Goal: Use online tool/utility: Use online tool/utility

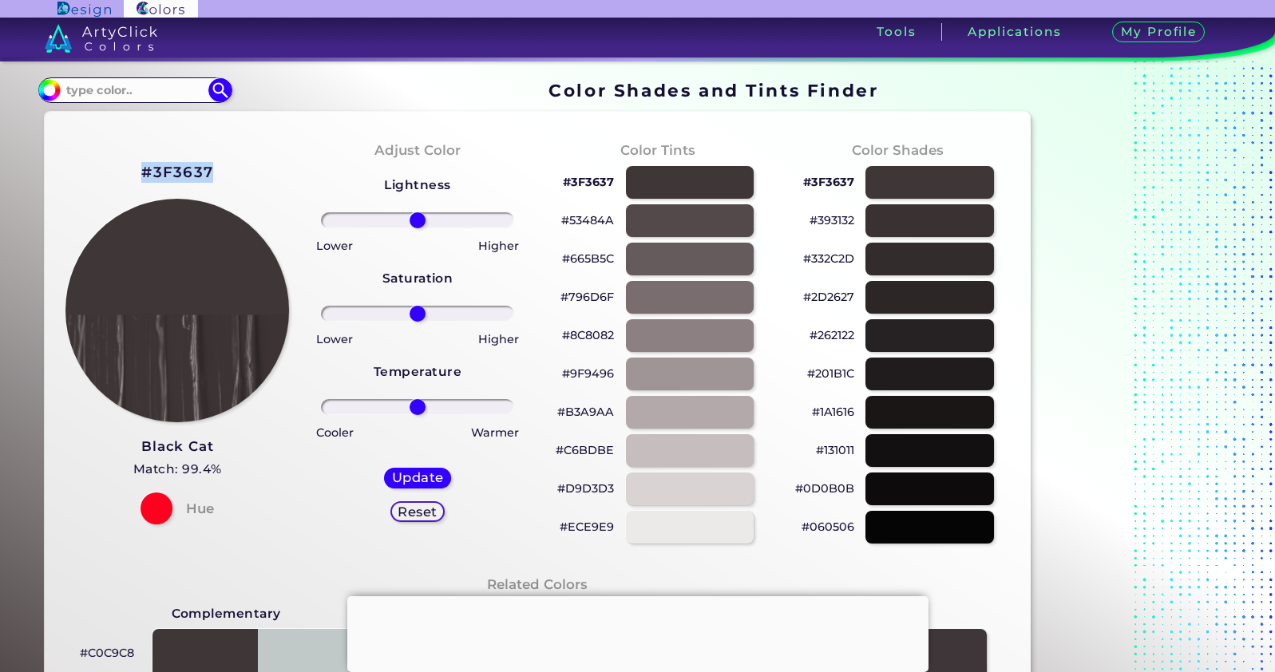
drag, startPoint x: 214, startPoint y: 172, endPoint x: 143, endPoint y: 173, distance: 71.1
click at [143, 173] on div "#3F3637 Black Cat Match: 99.4% Hue" at bounding box center [178, 342] width 240 height 434
copy h2 "#3F3637"
click at [219, 166] on div "#3F3637 Black Cat Match: 99.4% Hue" at bounding box center [178, 342] width 240 height 434
drag, startPoint x: 216, startPoint y: 166, endPoint x: 138, endPoint y: 165, distance: 78.3
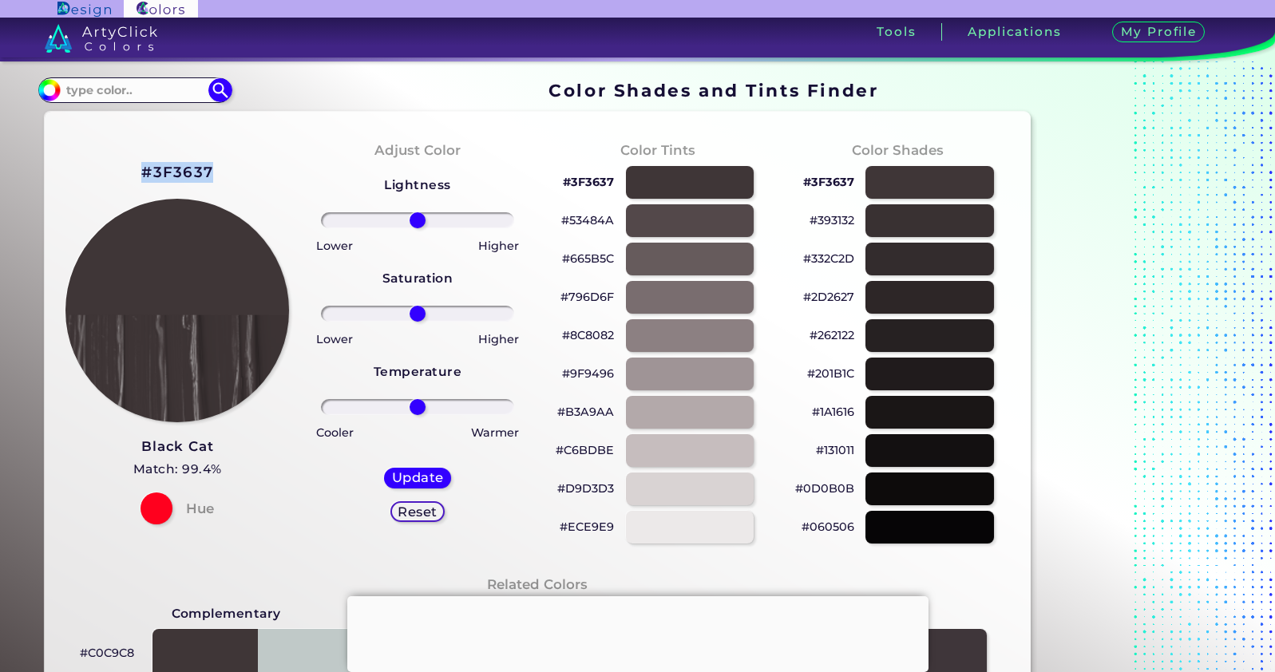
click at [138, 165] on div "#3F3637 Black Cat Match: 99.4% Hue" at bounding box center [178, 342] width 240 height 434
copy h2 "#3F3637"
drag, startPoint x: 855, startPoint y: 218, endPoint x: 803, endPoint y: 222, distance: 52.1
click at [803, 222] on div "#393132" at bounding box center [898, 220] width 215 height 38
copy p "#393132"
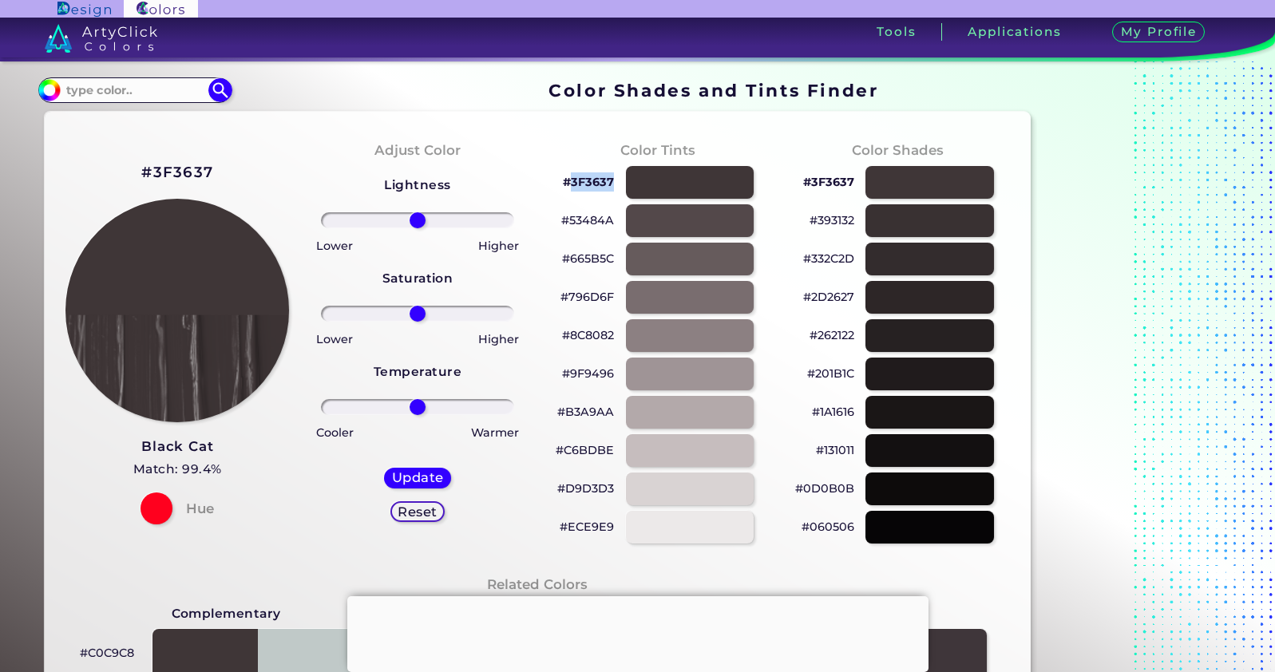
drag, startPoint x: 617, startPoint y: 179, endPoint x: 572, endPoint y: 181, distance: 44.8
click at [570, 181] on div "#3F3637" at bounding box center [657, 182] width 215 height 38
click at [617, 184] on div "#3F3637" at bounding box center [657, 182] width 215 height 38
click at [658, 178] on div at bounding box center [689, 182] width 129 height 33
type input "#3f3637"
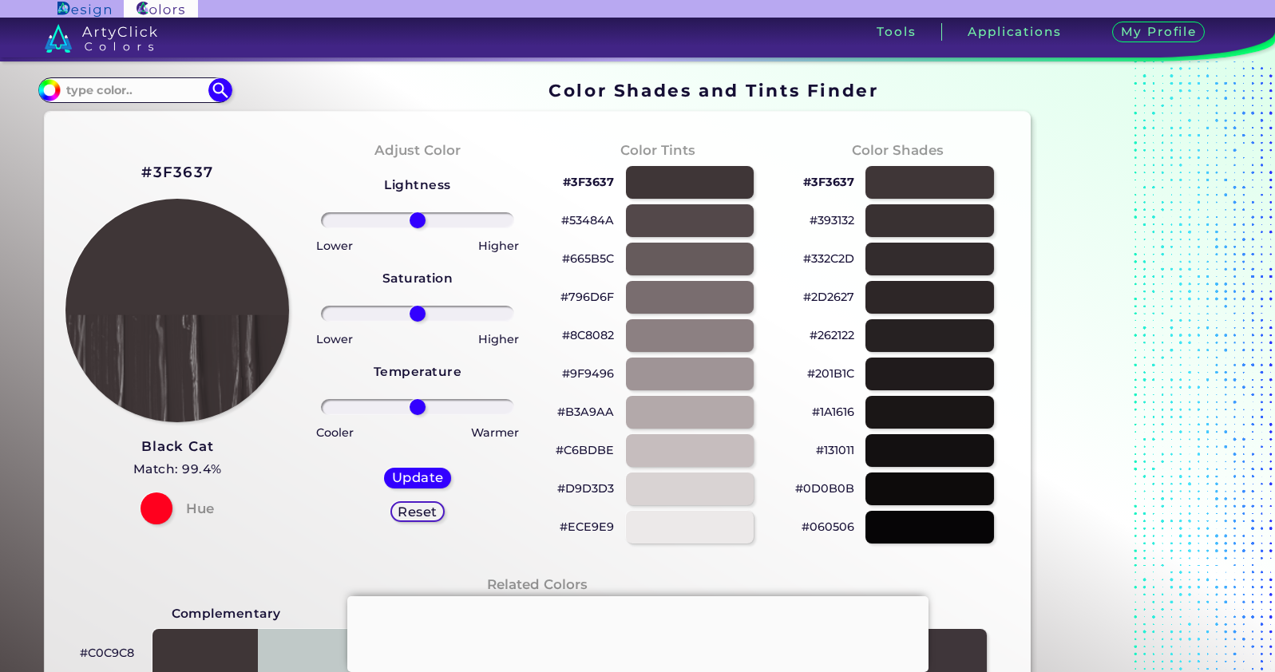
click at [213, 168] on div "#3F3637 Black Cat Match: 99.4% Hue" at bounding box center [178, 342] width 240 height 434
drag, startPoint x: 213, startPoint y: 168, endPoint x: 141, endPoint y: 173, distance: 72.8
click at [141, 173] on div "#3F3637 Black Cat Match: 99.4% Hue" at bounding box center [178, 342] width 240 height 434
copy h2 "#3F3637"
click at [128, 93] on input at bounding box center [135, 90] width 149 height 22
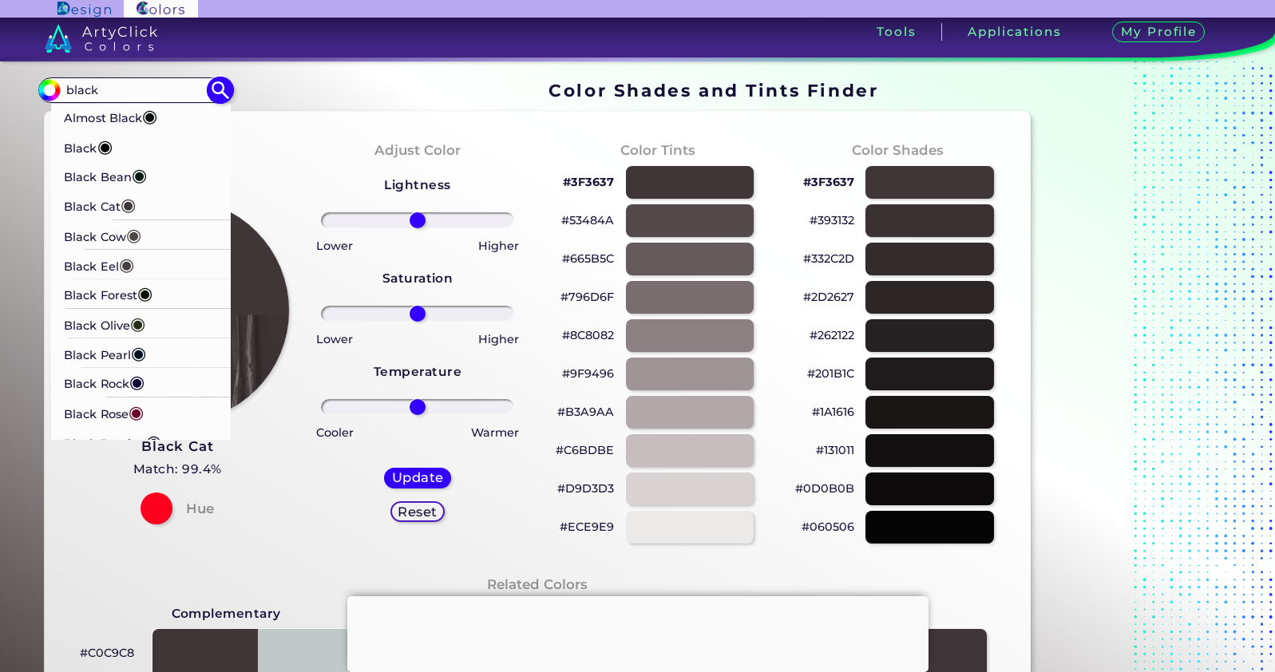
type input "black"
click at [110, 173] on p "Black Bean ◉" at bounding box center [105, 176] width 83 height 30
type input "#081910"
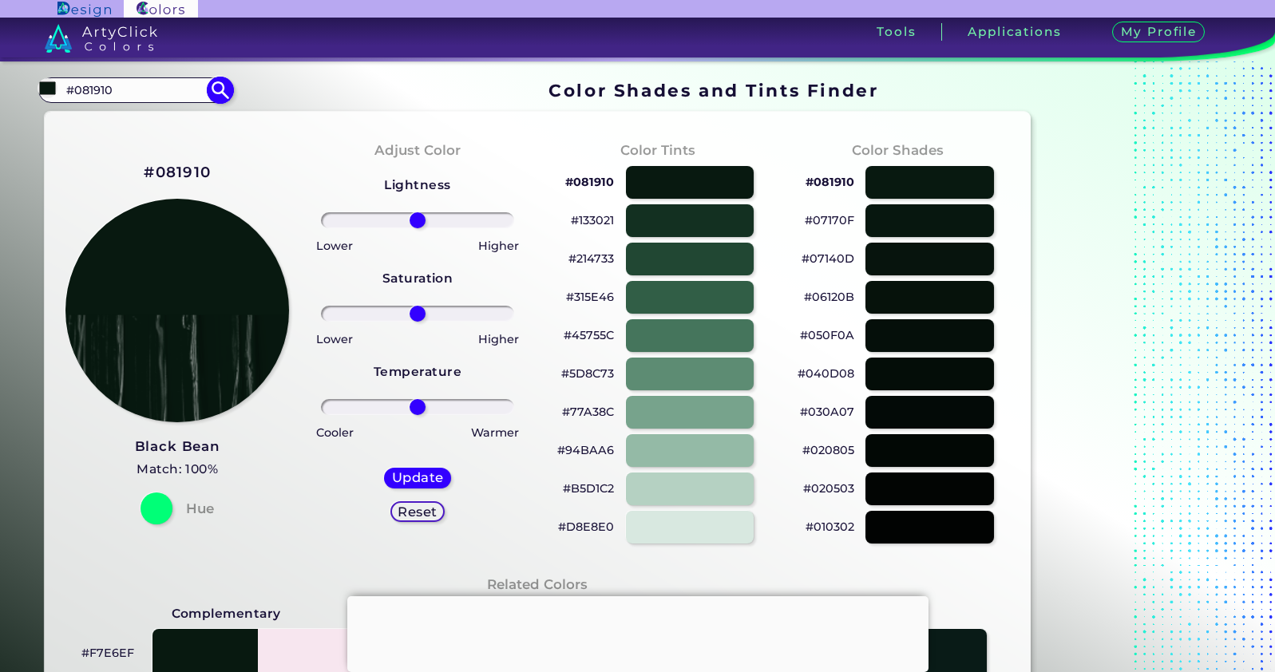
click at [117, 89] on input "#081910" at bounding box center [135, 90] width 149 height 22
type input "#"
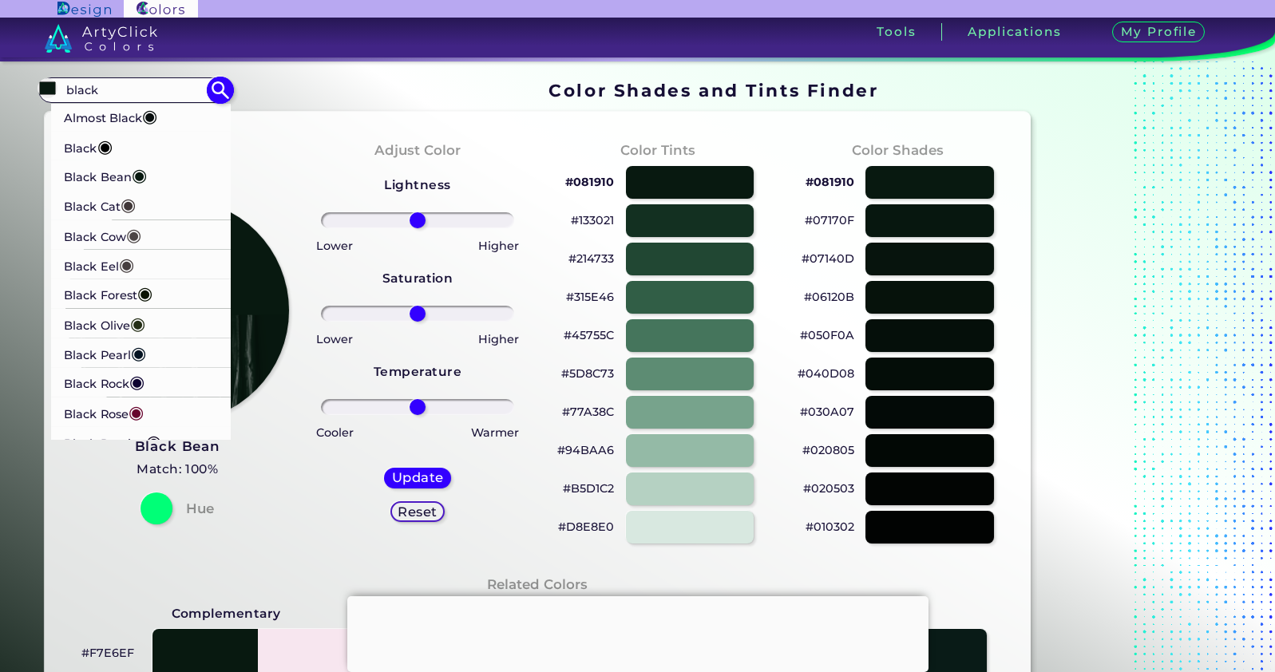
type input "black"
click at [109, 117] on p "Almost Black ◉" at bounding box center [110, 116] width 93 height 30
type input "#070d0d"
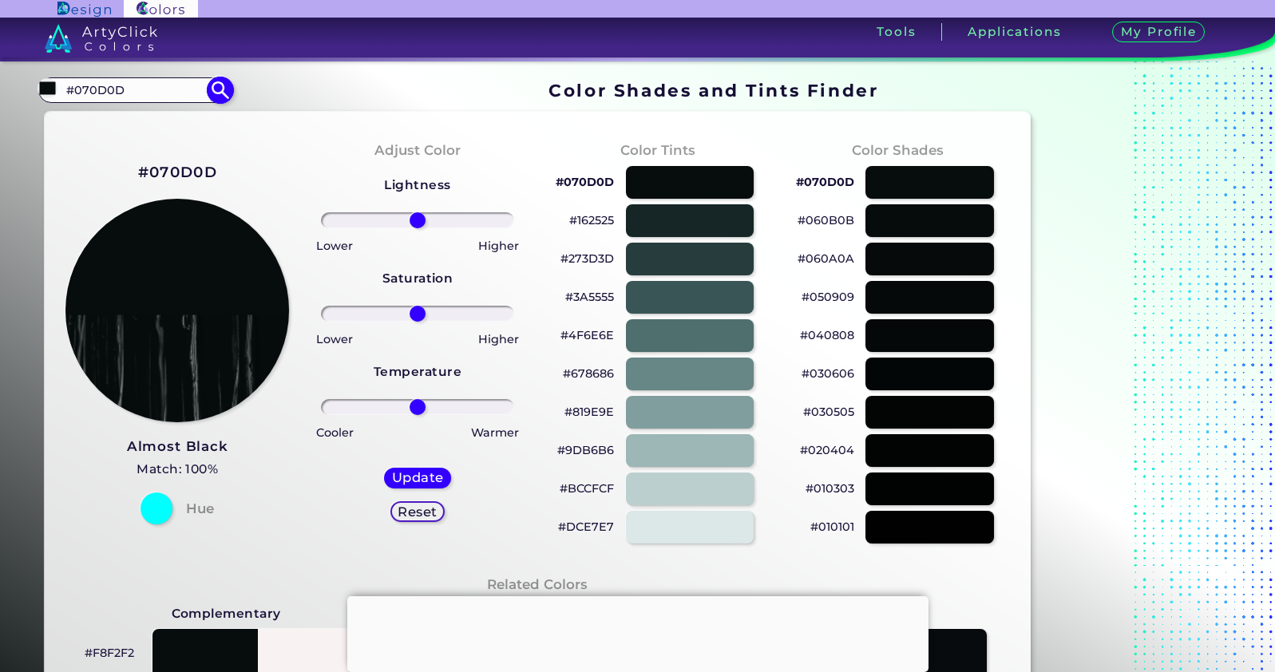
click at [133, 89] on input "#070D0D" at bounding box center [135, 90] width 149 height 22
drag, startPoint x: 133, startPoint y: 89, endPoint x: 21, endPoint y: 87, distance: 111.8
click at [21, 87] on div "Color Shades Finder #070d0d #070D0D Almost Black ◉ Black ◉ Black Bean ◉ Black C…" at bounding box center [637, 649] width 1275 height 1176
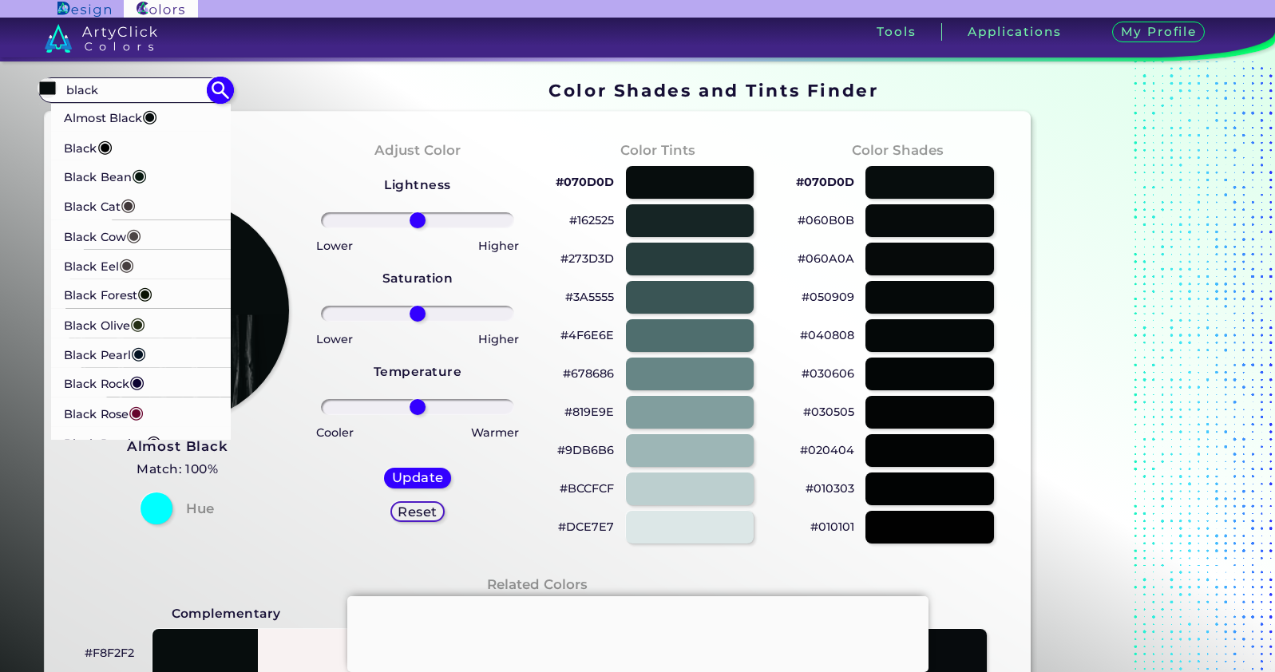
type input "black"
click at [108, 173] on p "Black Bean ◉" at bounding box center [105, 176] width 83 height 30
type input "#081910"
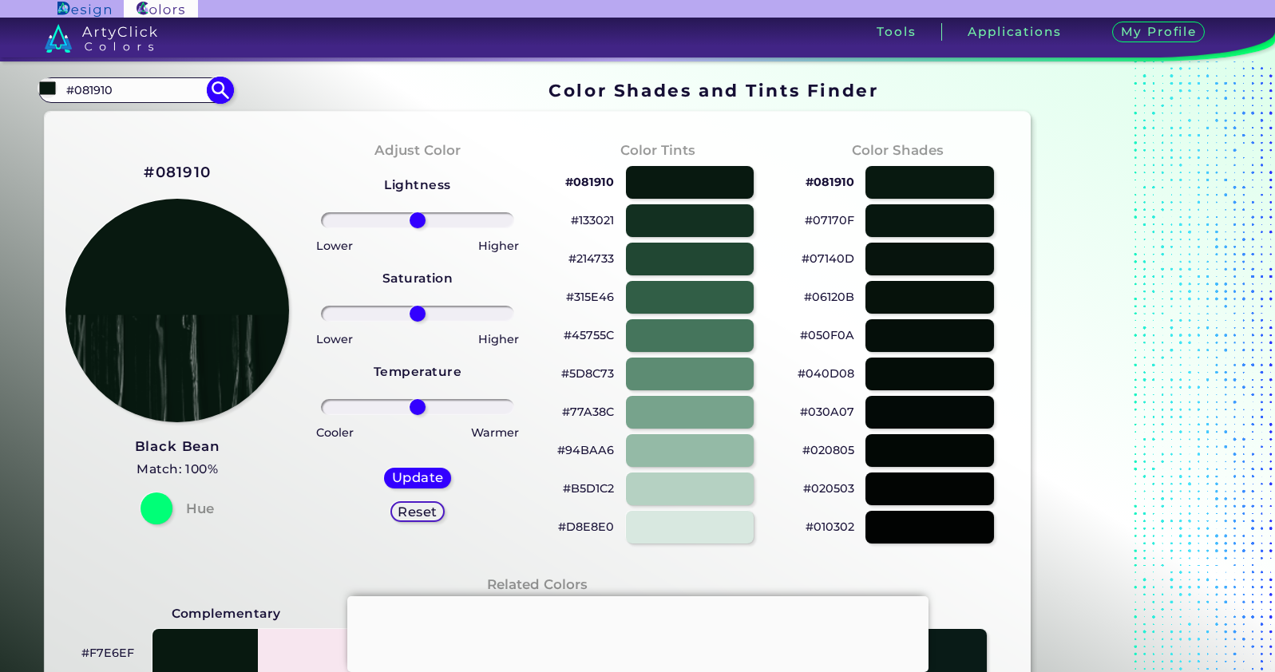
drag, startPoint x: 121, startPoint y: 89, endPoint x: 37, endPoint y: 86, distance: 83.9
click at [38, 86] on div "#081910 #081910 Almost Black ◉ Black ◉ Black Bean ◉ Black Cat ◉ Black Cow ◉ Bla…" at bounding box center [134, 90] width 193 height 26
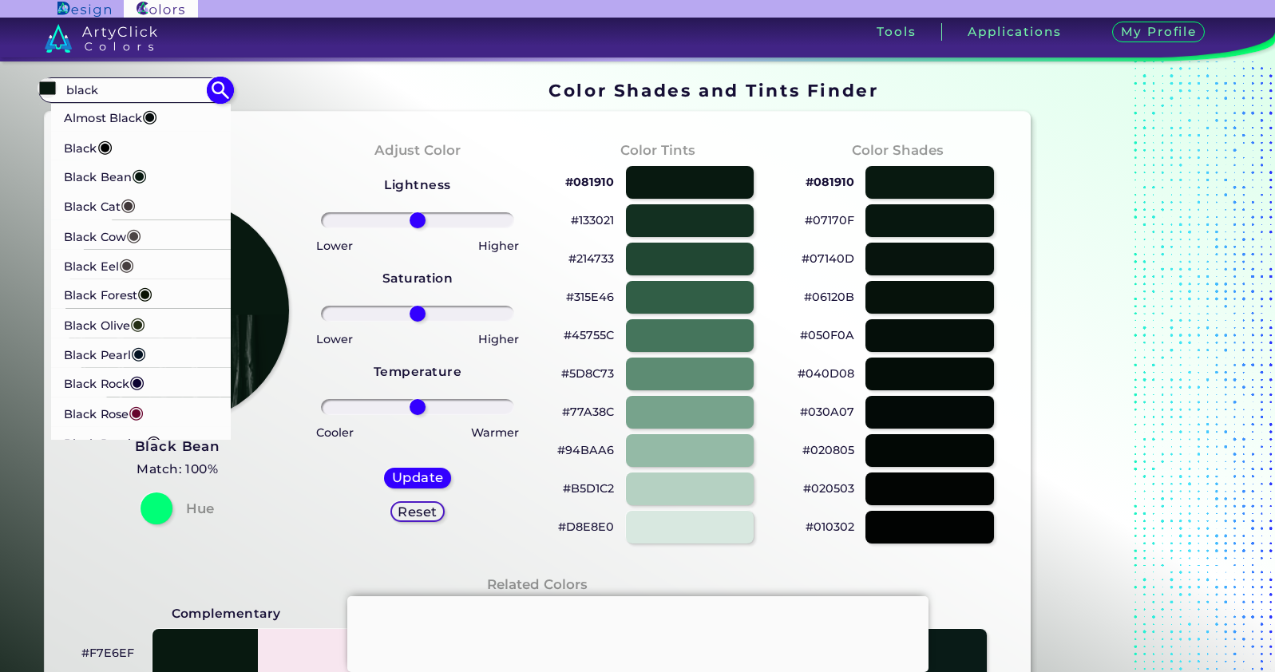
type input "black"
click at [96, 232] on p "Black Cow ◉" at bounding box center [102, 235] width 77 height 30
type input "#4c4646"
type input "#4C4646"
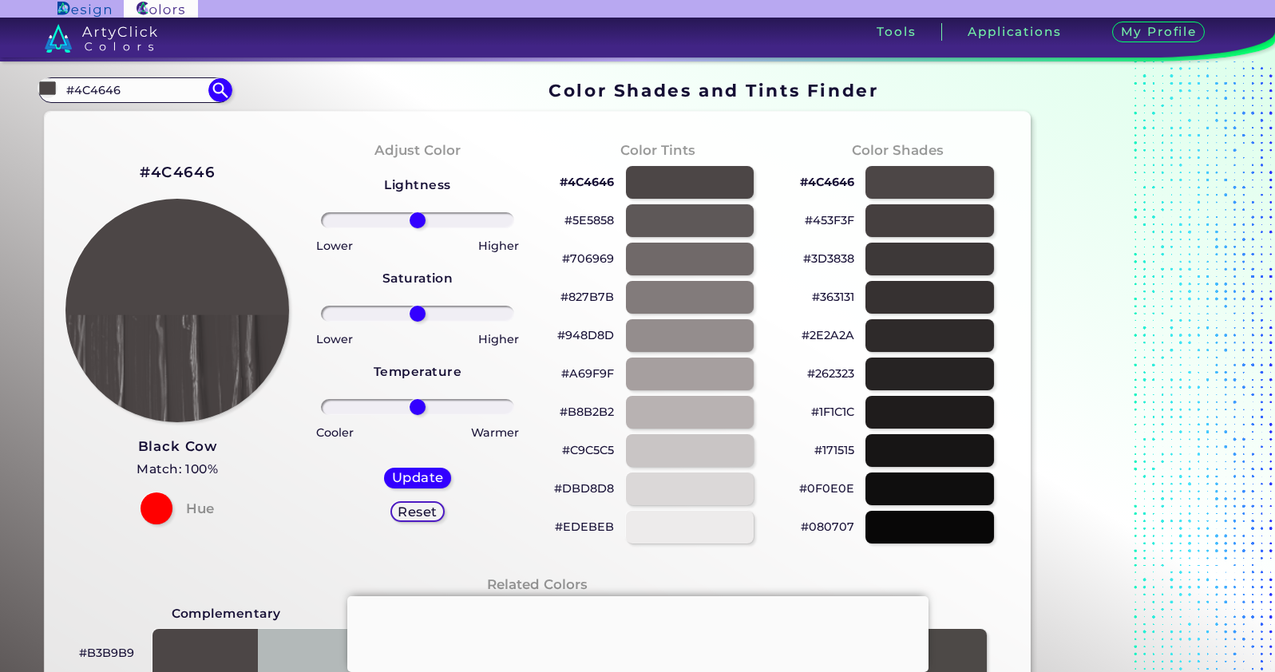
click at [856, 296] on div "#363131" at bounding box center [898, 297] width 215 height 38
drag, startPoint x: 856, startPoint y: 296, endPoint x: 811, endPoint y: 296, distance: 44.7
click at [811, 296] on div "#363131" at bounding box center [898, 297] width 215 height 38
copy p "#363131"
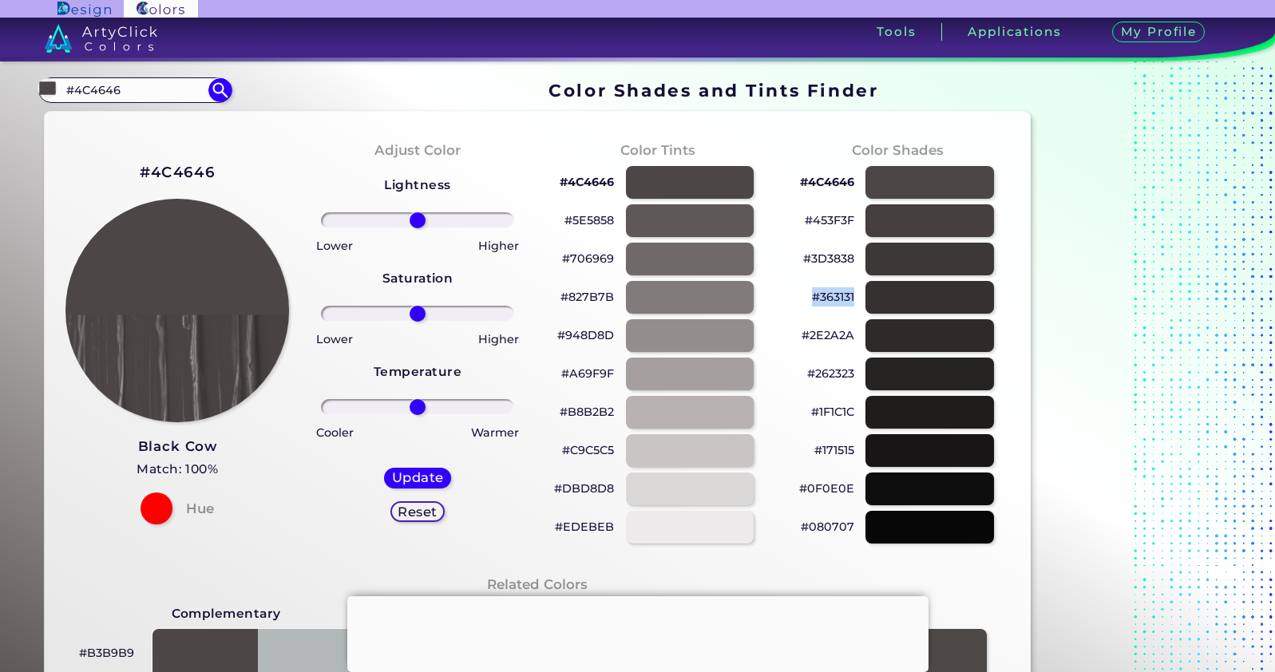
click at [851, 294] on p "#363131" at bounding box center [833, 297] width 42 height 19
copy p "#363131"
click at [857, 412] on div "#1F1C1C" at bounding box center [898, 412] width 215 height 38
click at [893, 406] on div at bounding box center [930, 412] width 129 height 33
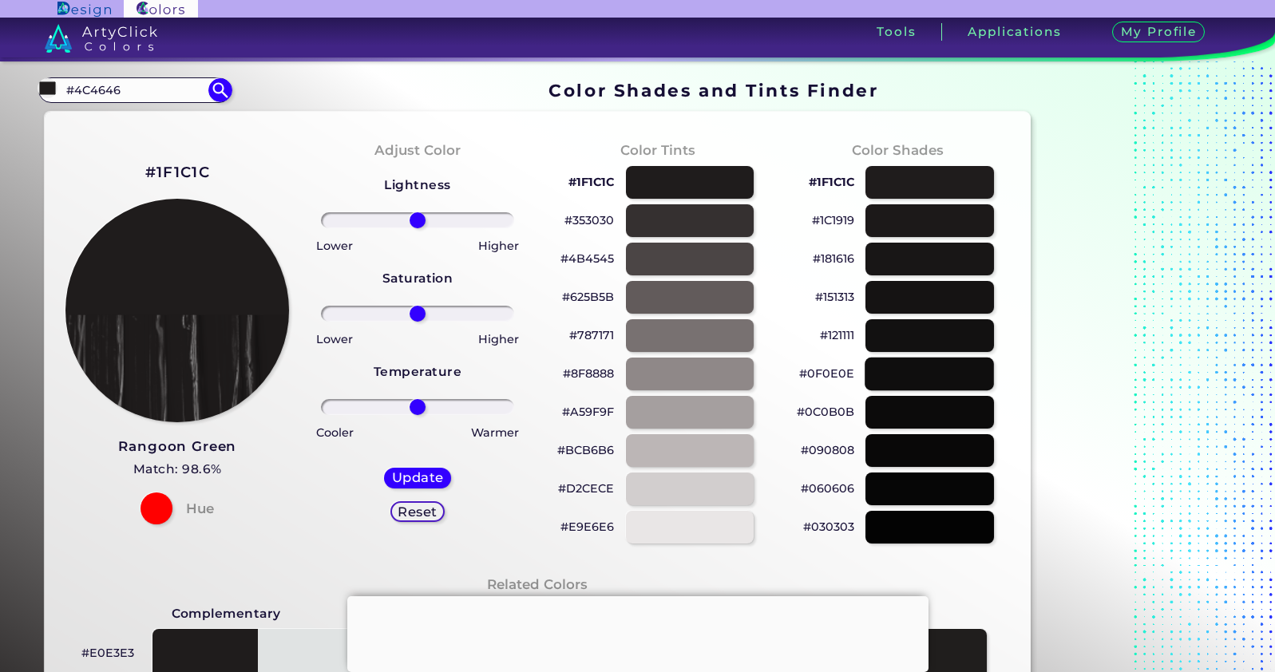
click at [914, 375] on div at bounding box center [930, 374] width 129 height 33
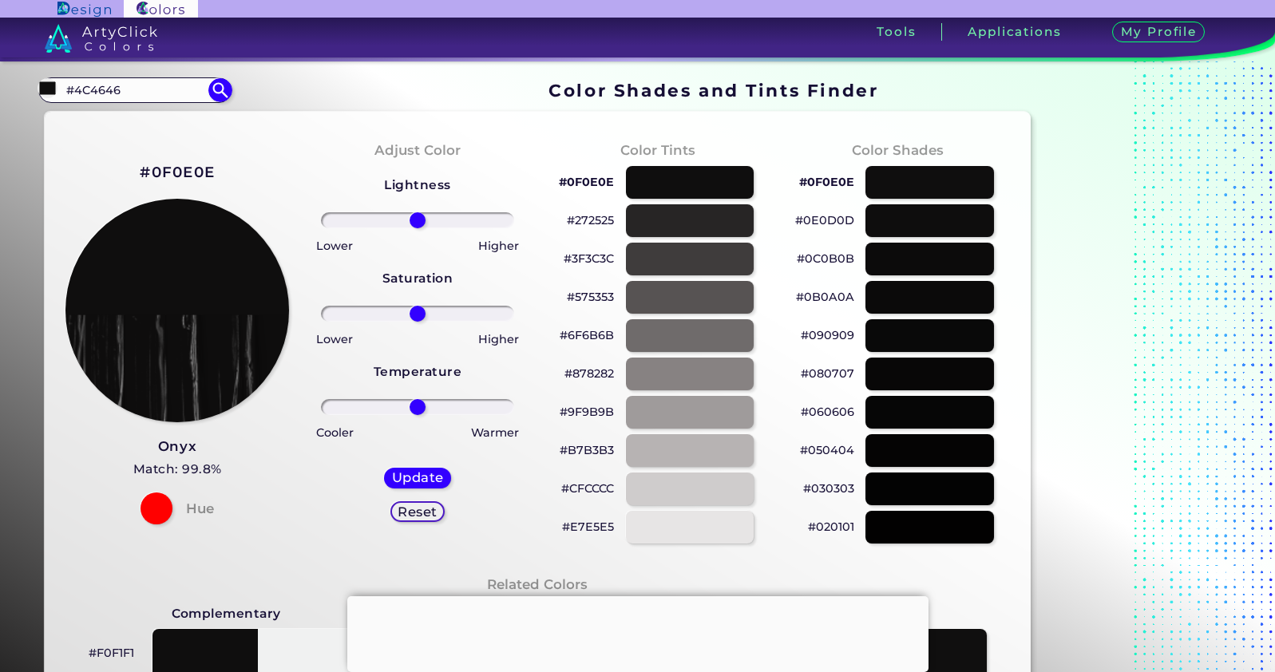
click at [217, 169] on div "#0F0E0E Onyx Match: 99.8% Hue" at bounding box center [178, 342] width 240 height 434
drag, startPoint x: 217, startPoint y: 169, endPoint x: 142, endPoint y: 169, distance: 75.1
click at [142, 169] on div "#0F0E0E Onyx Match: 99.8% Hue" at bounding box center [178, 342] width 240 height 434
copy h2 "#0F0E0E"
click at [873, 213] on div at bounding box center [930, 220] width 129 height 33
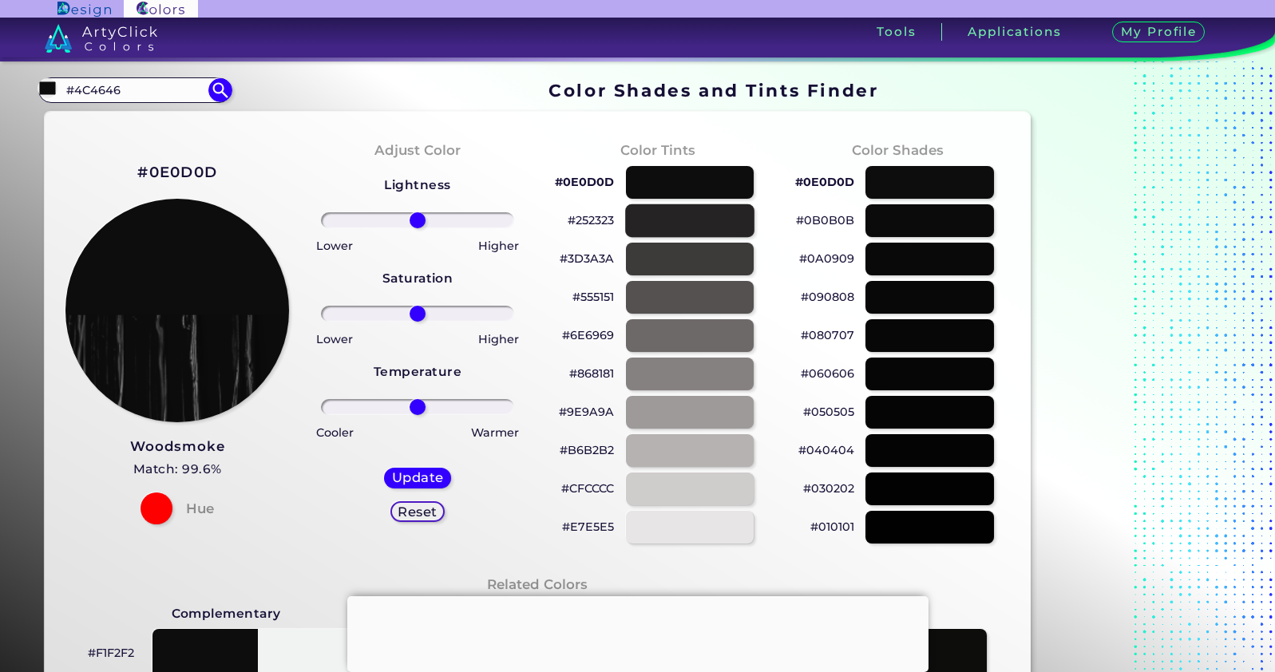
click at [713, 216] on div at bounding box center [689, 220] width 129 height 33
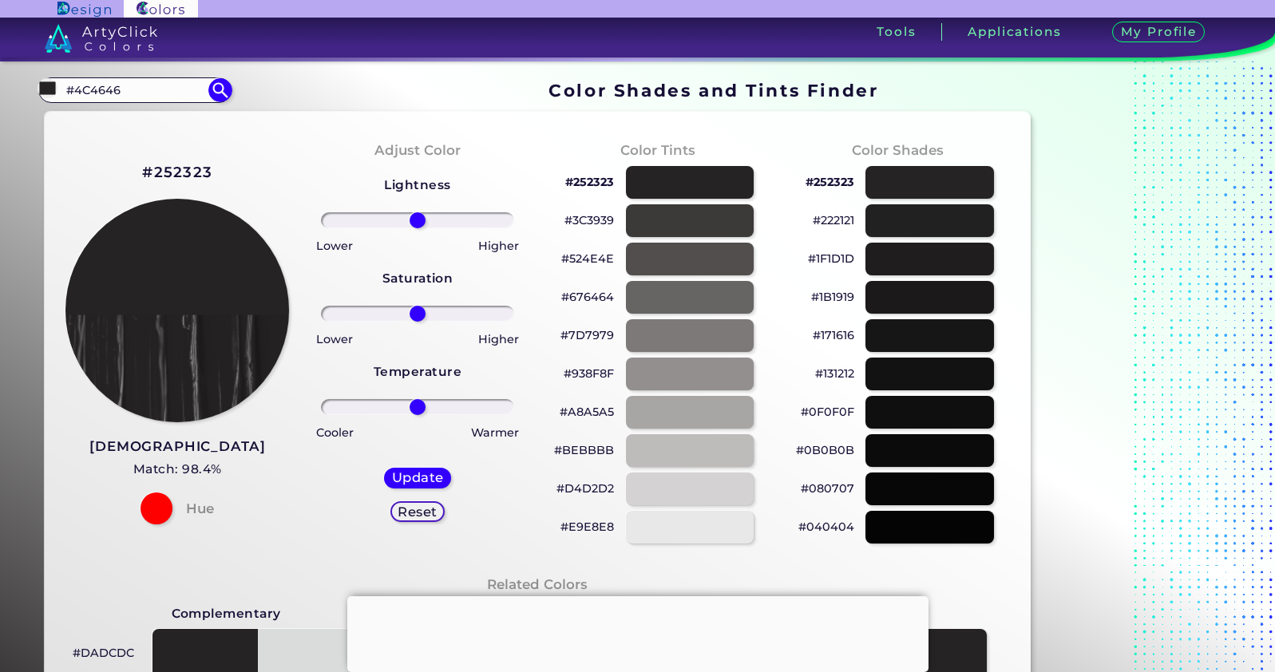
click at [212, 170] on div "#252323 Zeus Match: 98.4% Hue" at bounding box center [178, 342] width 240 height 434
drag, startPoint x: 212, startPoint y: 170, endPoint x: 141, endPoint y: 169, distance: 71.9
click at [141, 169] on div "#252323 Zeus Match: 98.4% Hue" at bounding box center [178, 342] width 240 height 434
copy h2 "#252323"
click at [637, 217] on div at bounding box center [689, 220] width 129 height 33
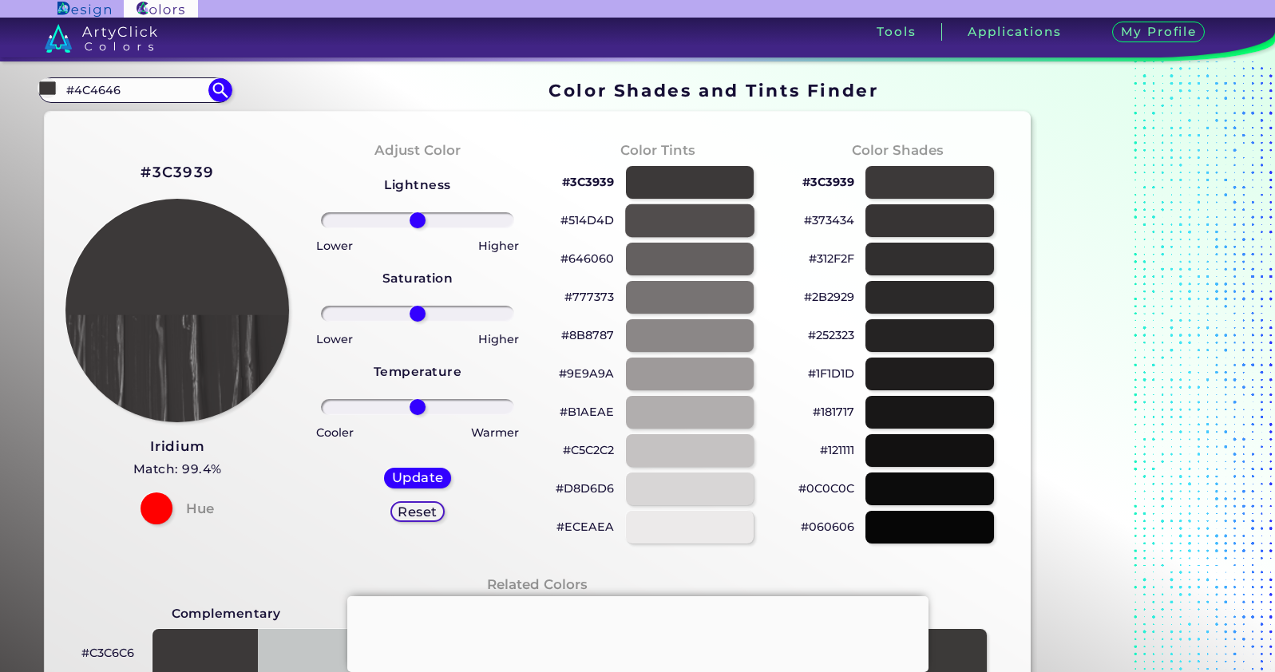
click at [668, 220] on div at bounding box center [689, 220] width 129 height 33
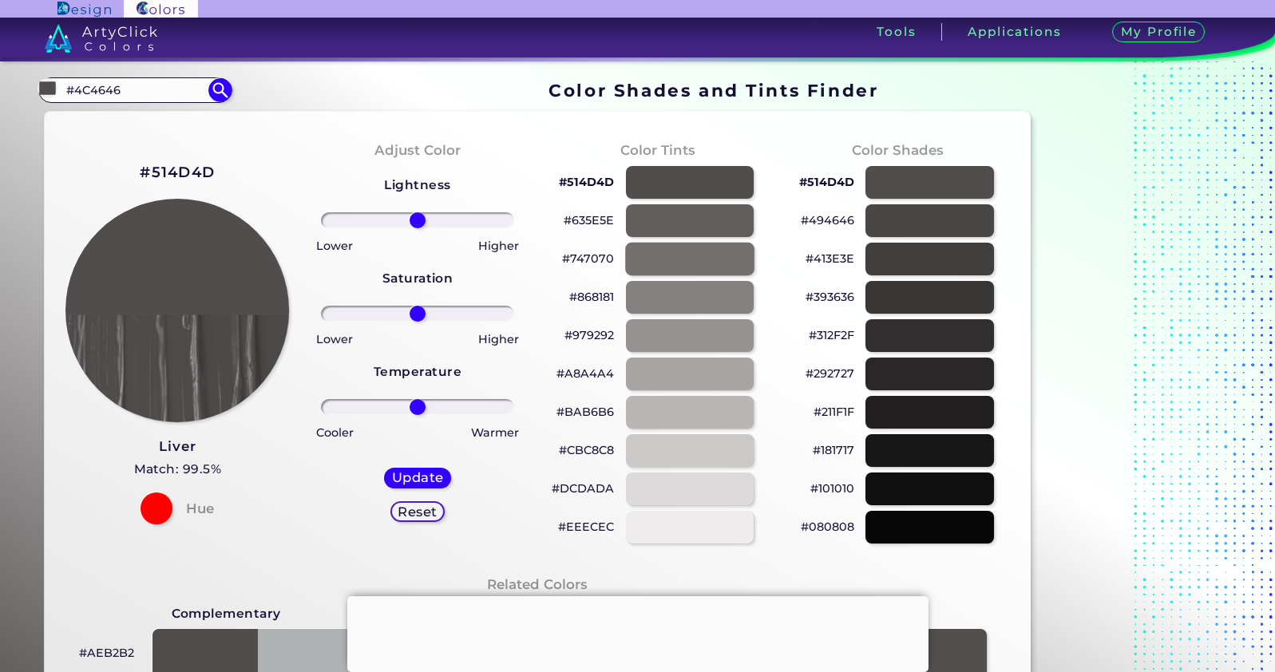
click at [669, 257] on div at bounding box center [689, 259] width 129 height 33
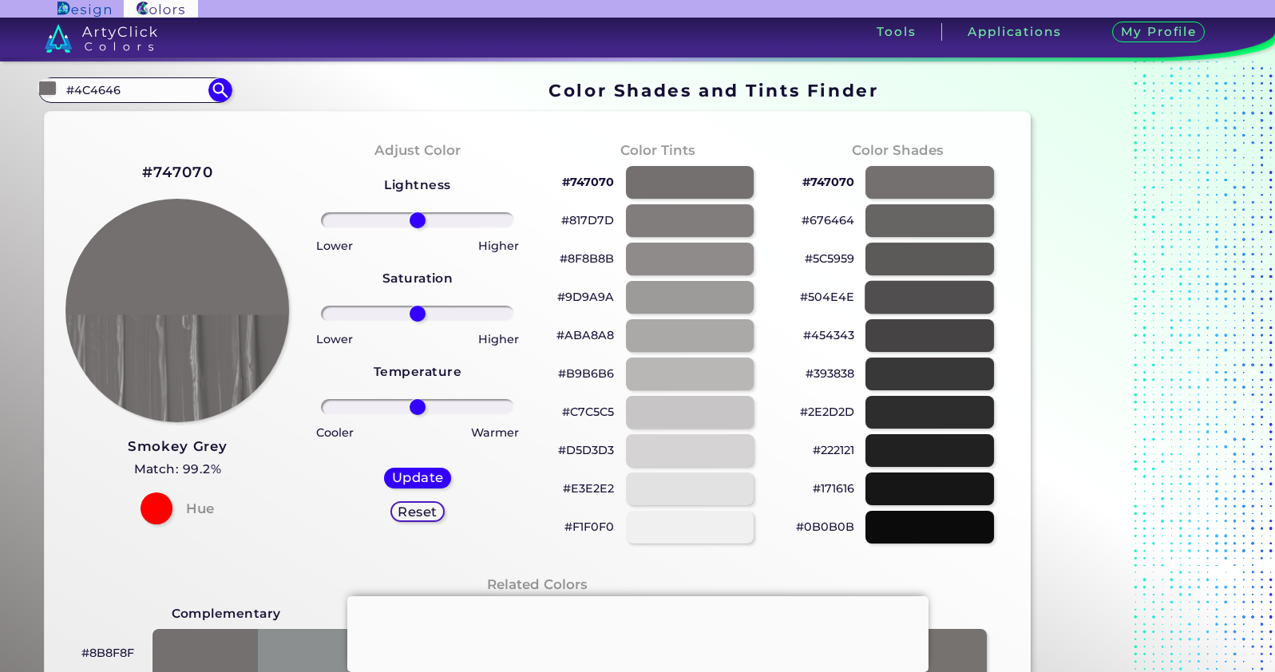
click at [887, 304] on div at bounding box center [930, 297] width 129 height 33
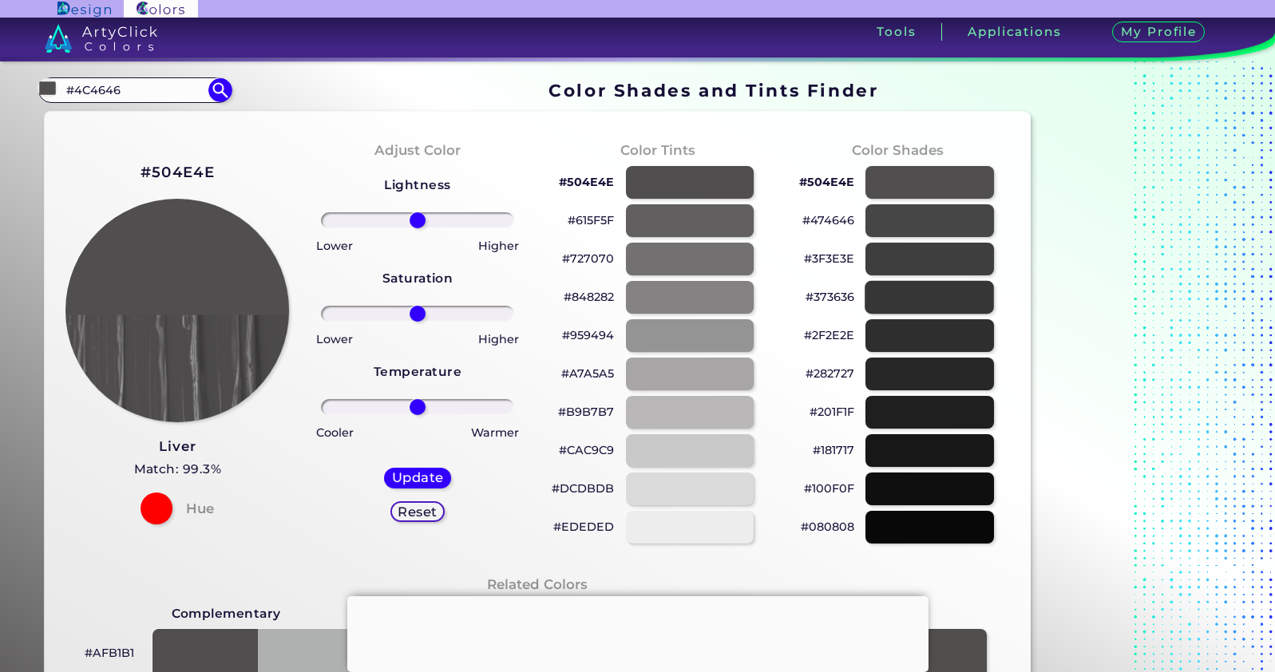
click at [899, 296] on div at bounding box center [930, 297] width 129 height 33
type input "#373636"
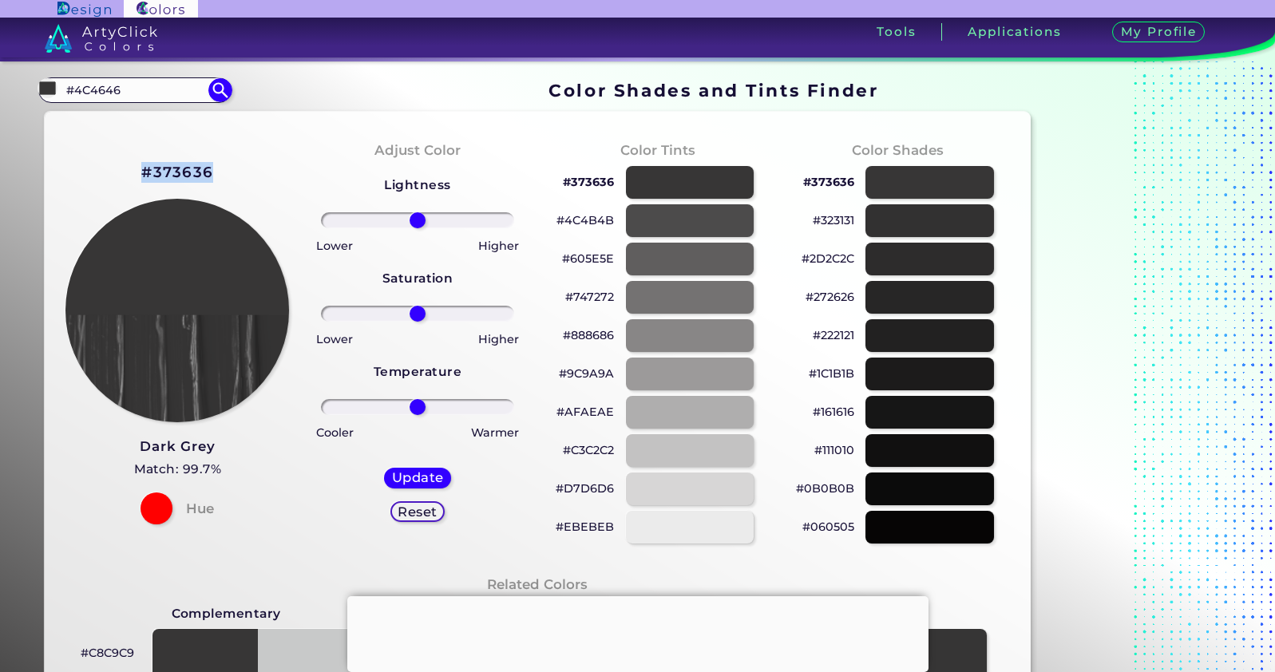
drag, startPoint x: 222, startPoint y: 170, endPoint x: 131, endPoint y: 169, distance: 91.0
click at [131, 169] on div "#373636 Dark Grey Match: 99.7% Hue" at bounding box center [178, 342] width 240 height 434
copy h2 "#373636"
